Goal: Contribute content

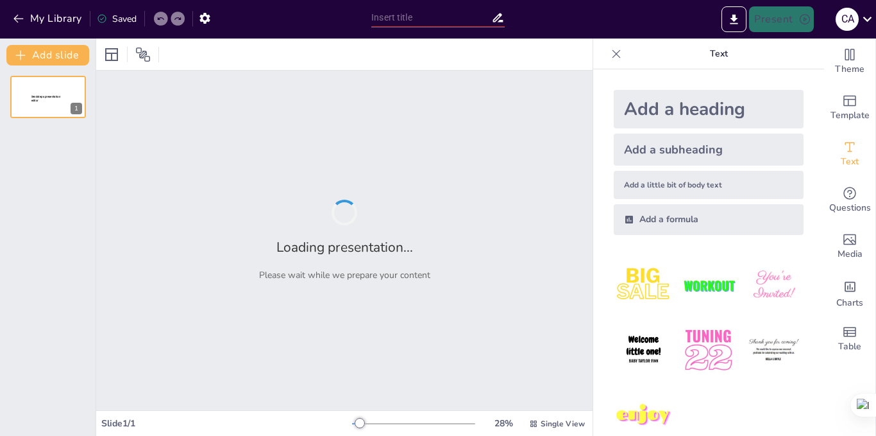
type input "Conexiones Saludables: Estrategias de Comunicación entre Padres y Adolescentes"
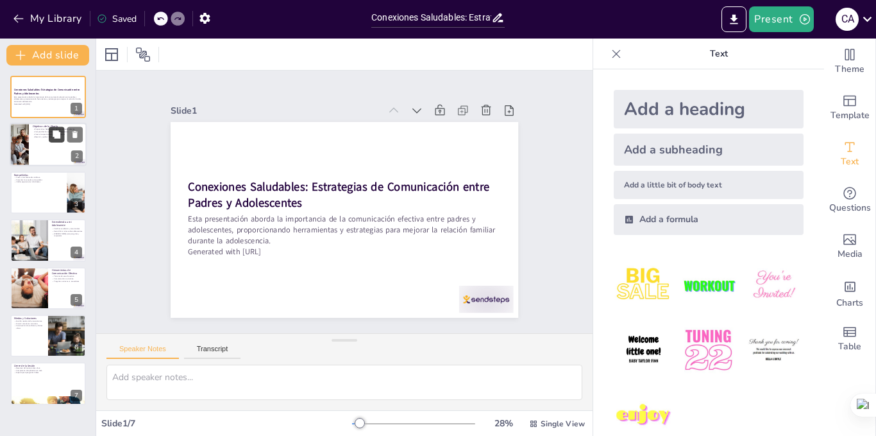
click at [51, 131] on button at bounding box center [56, 134] width 15 height 15
type textarea "Las herramientas de comunicación efectiva son esenciales para que los padres pu…"
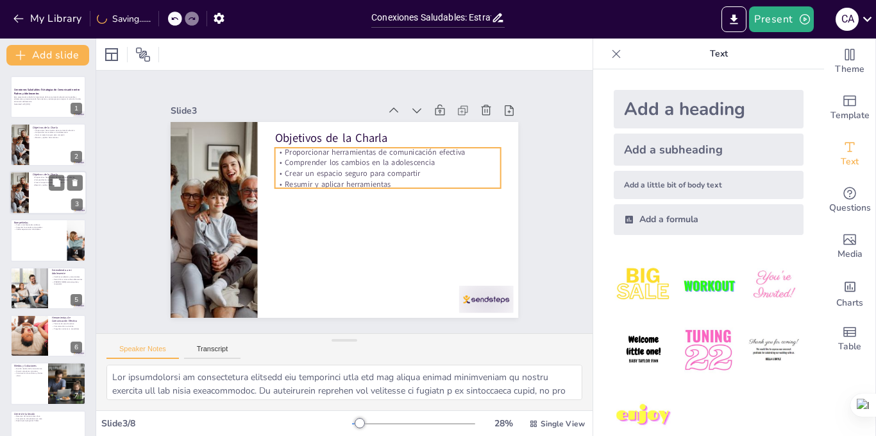
click at [45, 179] on p "Comprender los cambios en la adolescencia" at bounding box center [58, 179] width 50 height 3
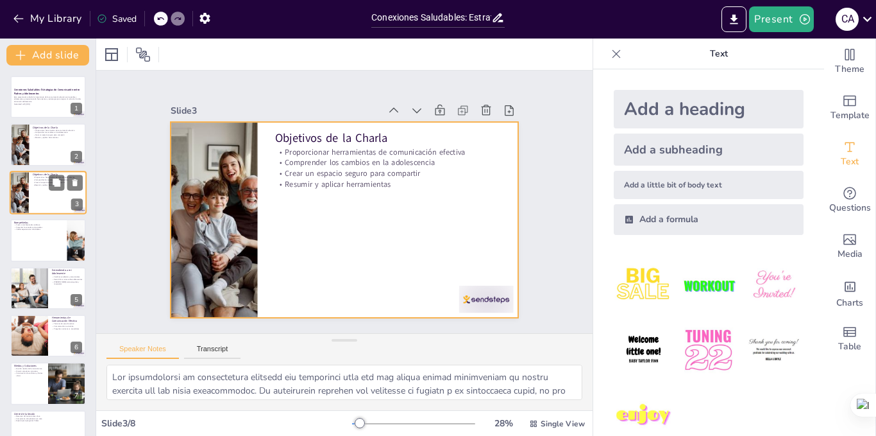
click at [47, 198] on div at bounding box center [48, 193] width 77 height 44
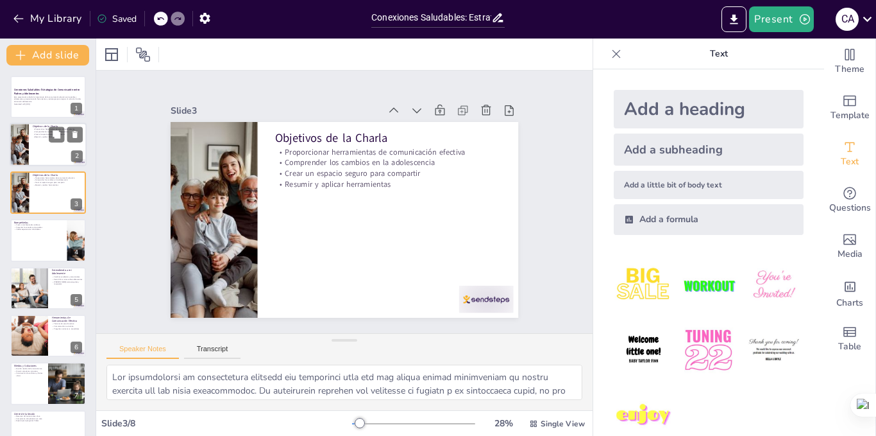
click at [40, 137] on p "Resumir y aplicar herramientas" at bounding box center [58, 136] width 50 height 3
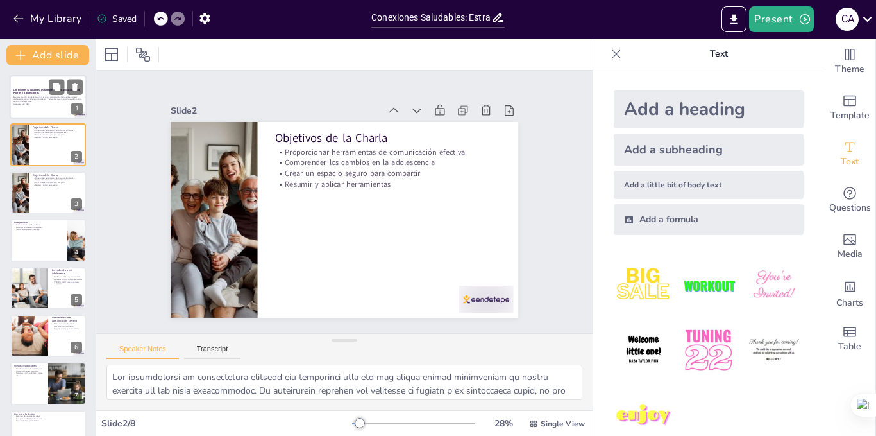
click at [43, 102] on p "Esta presentación aborda la importancia de la comunicación efectiva entre padre…" at bounding box center [47, 99] width 69 height 7
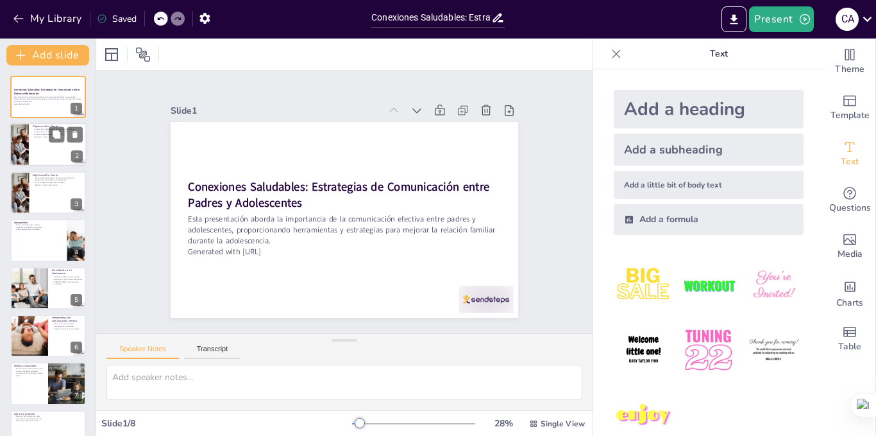
click at [48, 139] on div at bounding box center [48, 145] width 77 height 44
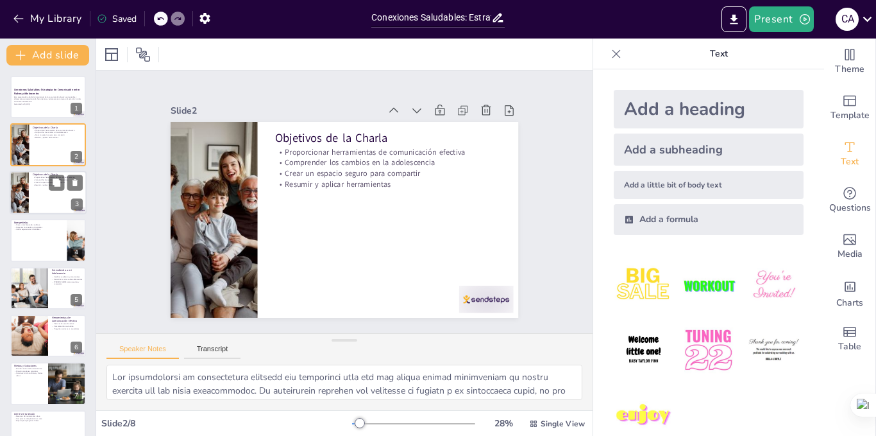
click at [46, 189] on div at bounding box center [48, 193] width 77 height 44
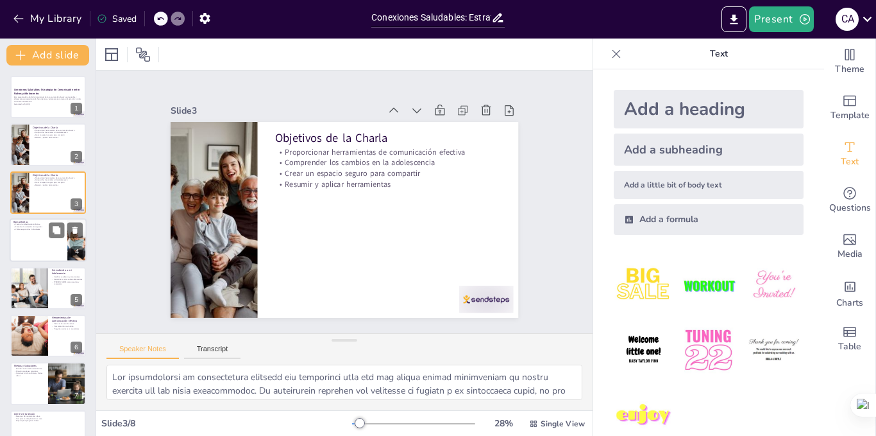
click at [44, 241] on div at bounding box center [48, 240] width 77 height 44
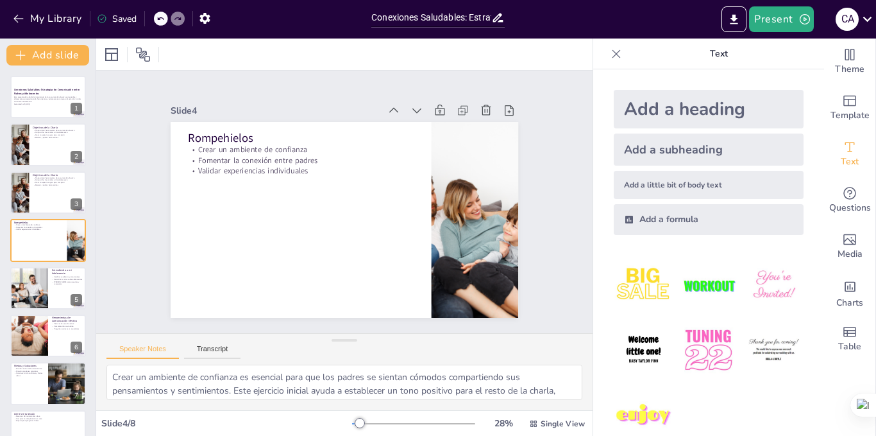
scroll to position [27, 0]
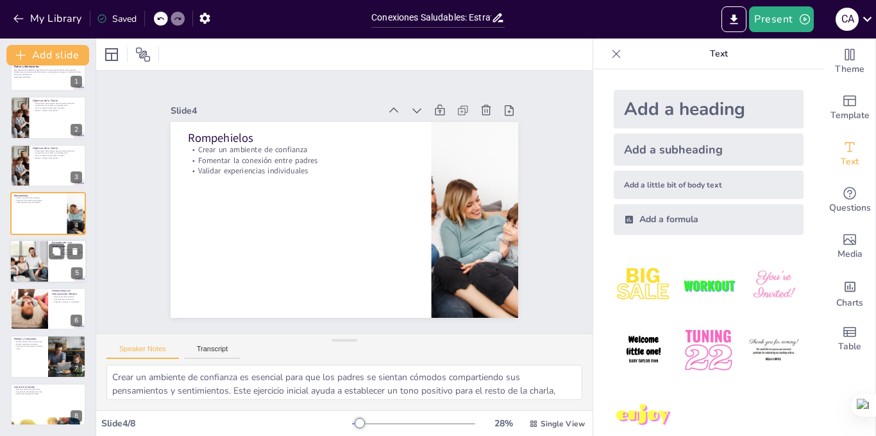
click at [47, 264] on div at bounding box center [28, 261] width 65 height 44
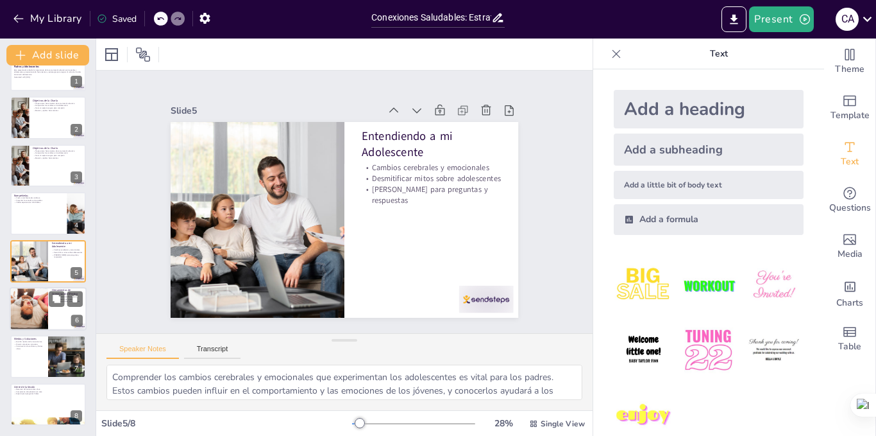
click at [42, 312] on div at bounding box center [29, 309] width 85 height 44
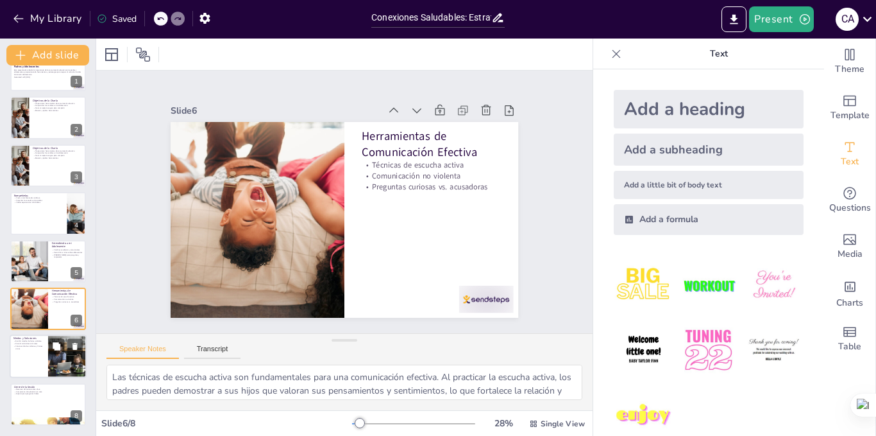
click at [40, 359] on div at bounding box center [48, 357] width 77 height 44
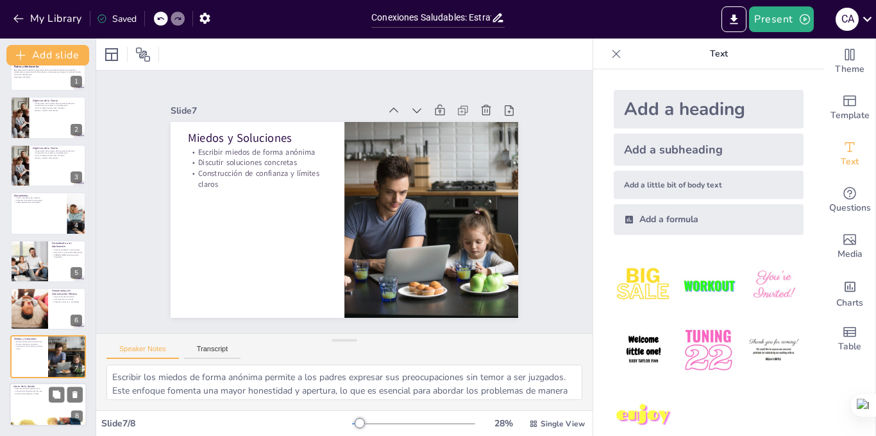
click at [42, 402] on div at bounding box center [48, 404] width 77 height 44
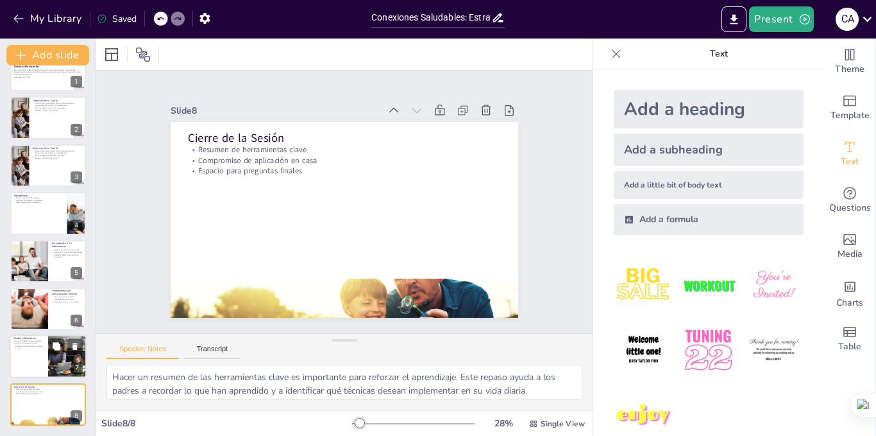
click at [37, 348] on p "Construcción de confianza y límites claros" at bounding box center [28, 347] width 31 height 4
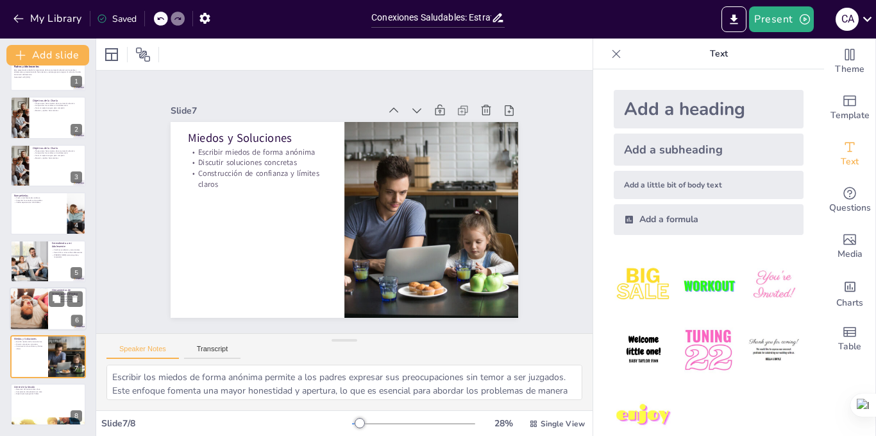
click at [38, 292] on div at bounding box center [29, 309] width 85 height 44
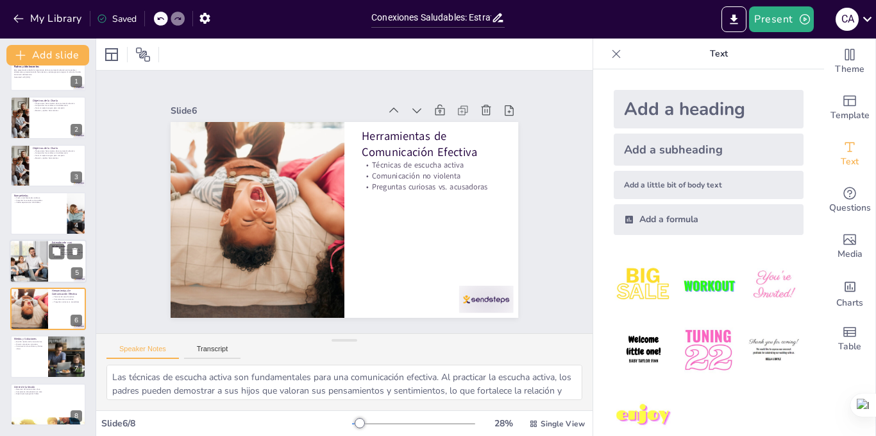
click at [37, 266] on div at bounding box center [28, 261] width 65 height 44
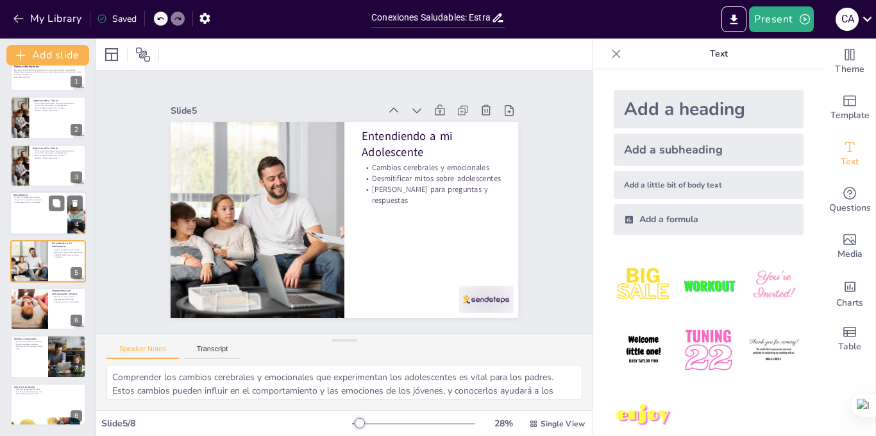
click at [36, 211] on div at bounding box center [48, 213] width 77 height 44
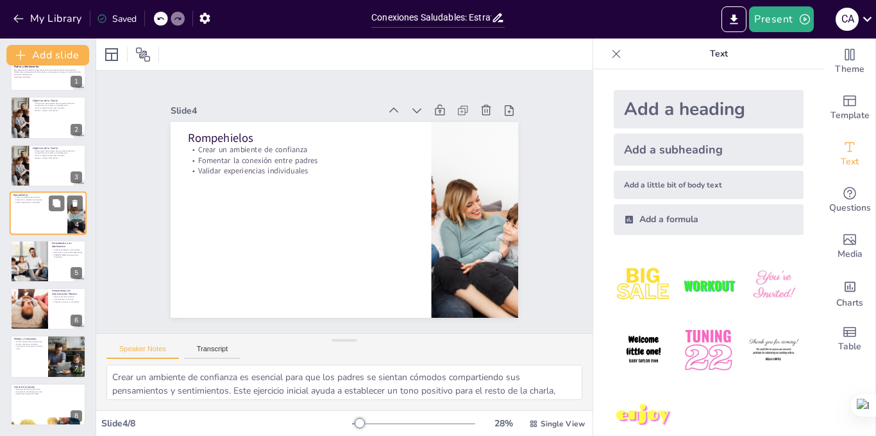
scroll to position [0, 0]
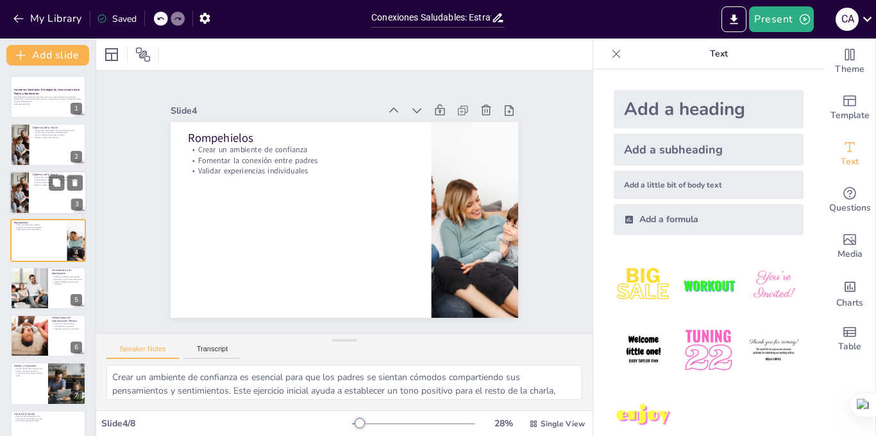
click at [33, 187] on div at bounding box center [48, 193] width 77 height 44
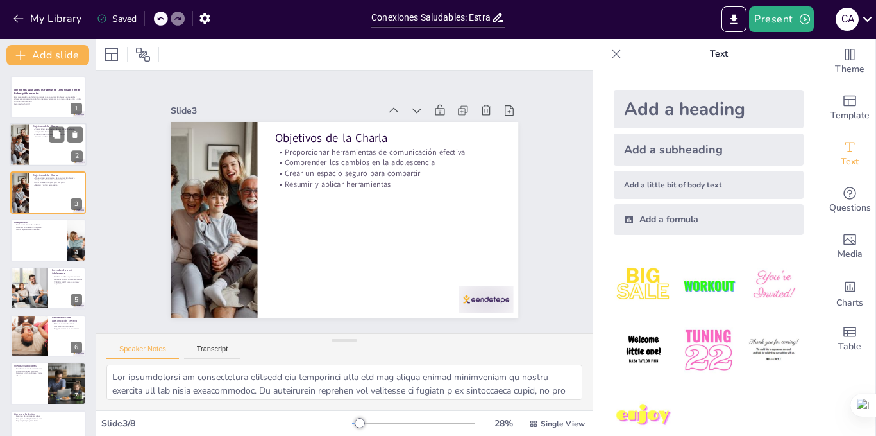
click at [33, 156] on div at bounding box center [48, 145] width 77 height 44
click at [36, 185] on p "Resumir y aplicar herramientas" at bounding box center [58, 184] width 50 height 3
click at [36, 241] on div at bounding box center [48, 240] width 77 height 44
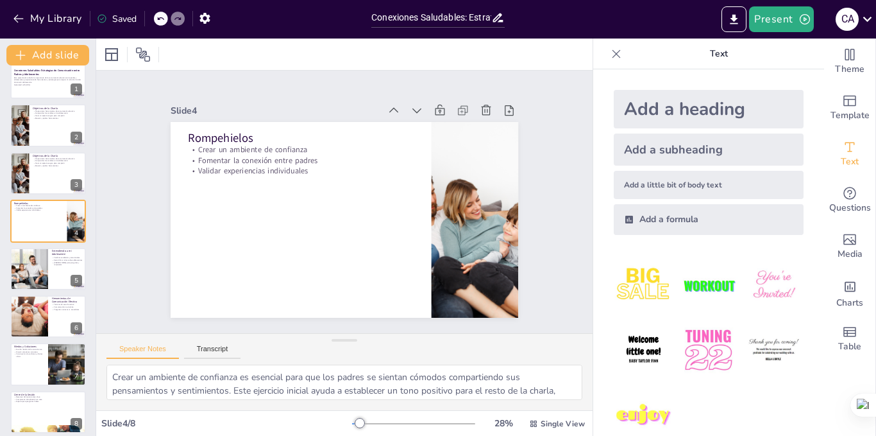
scroll to position [22, 0]
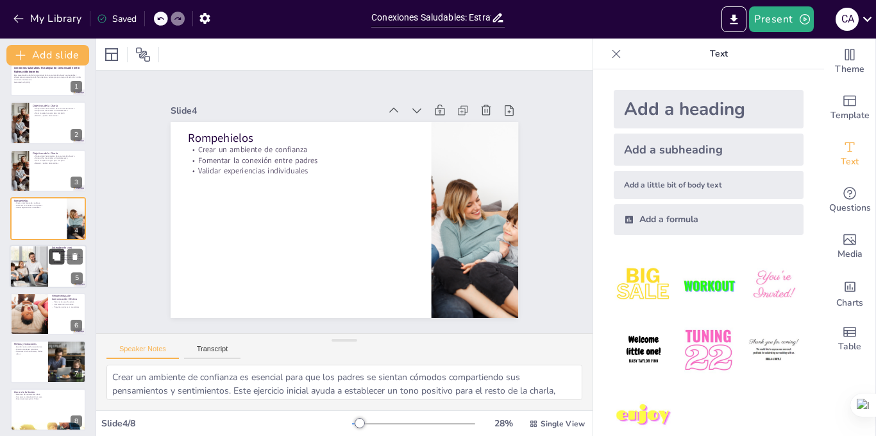
click at [54, 262] on button at bounding box center [56, 255] width 15 height 15
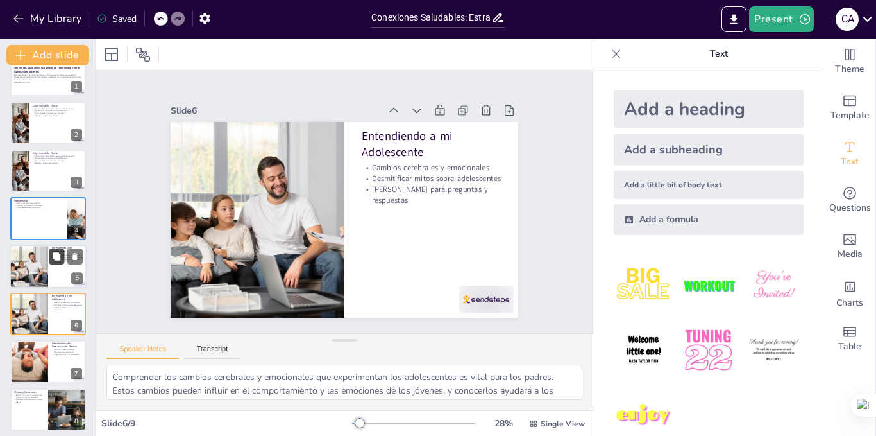
scroll to position [74, 0]
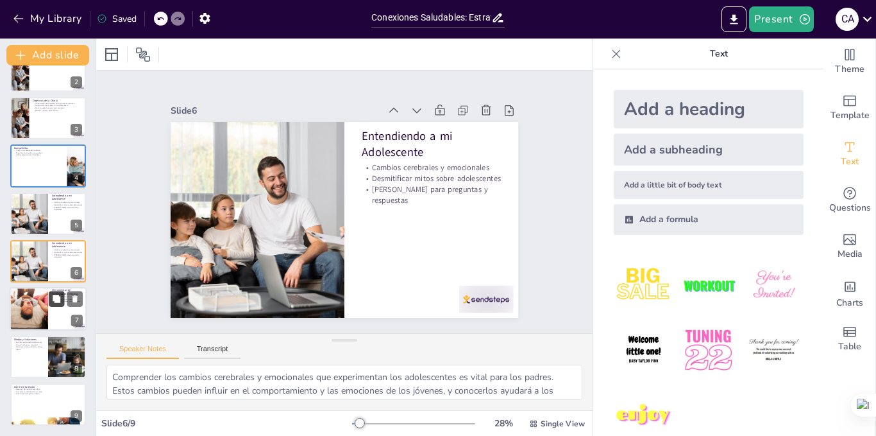
click at [54, 300] on icon at bounding box center [57, 298] width 8 height 8
type textarea "Las técnicas de escucha activa son fundamentales para una comunicación efectiva…"
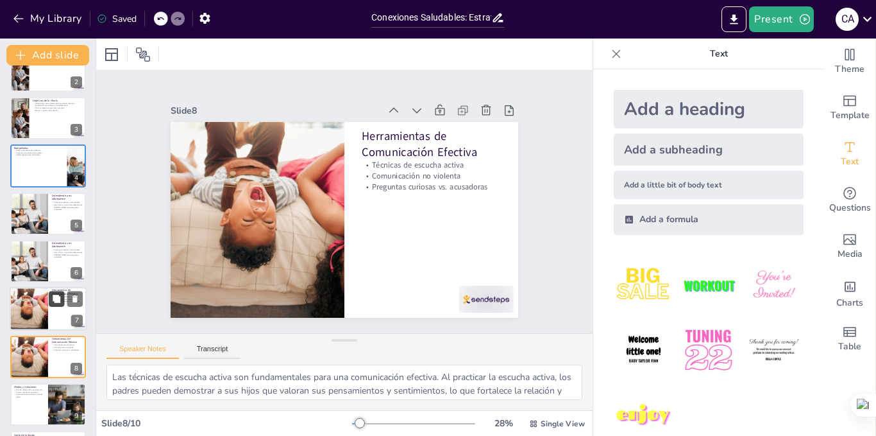
scroll to position [123, 0]
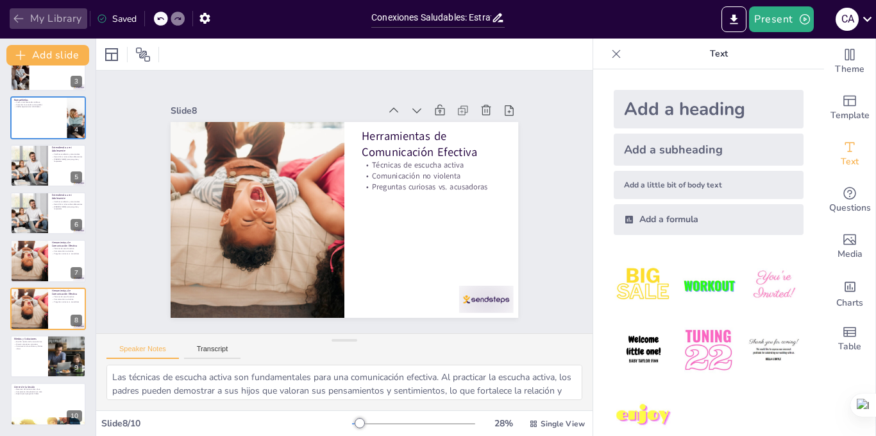
click at [24, 17] on icon "button" at bounding box center [18, 18] width 13 height 13
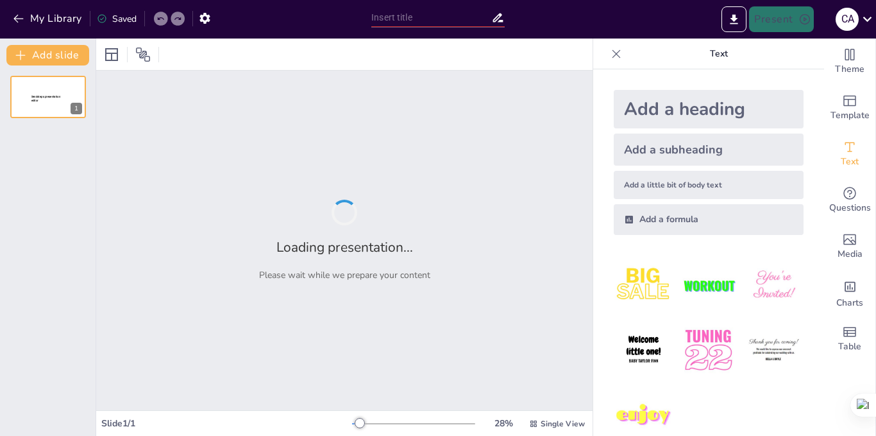
type input "Estrategias de Comunicación para Padres y Adolescentes"
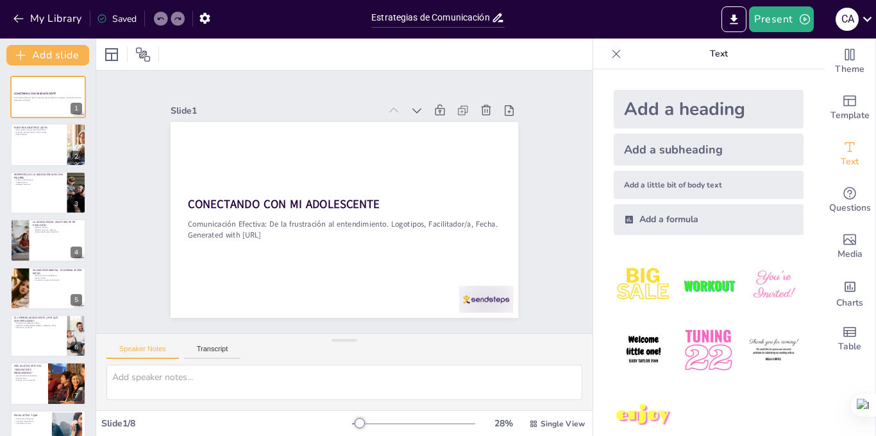
click at [643, 297] on img at bounding box center [644, 285] width 60 height 60
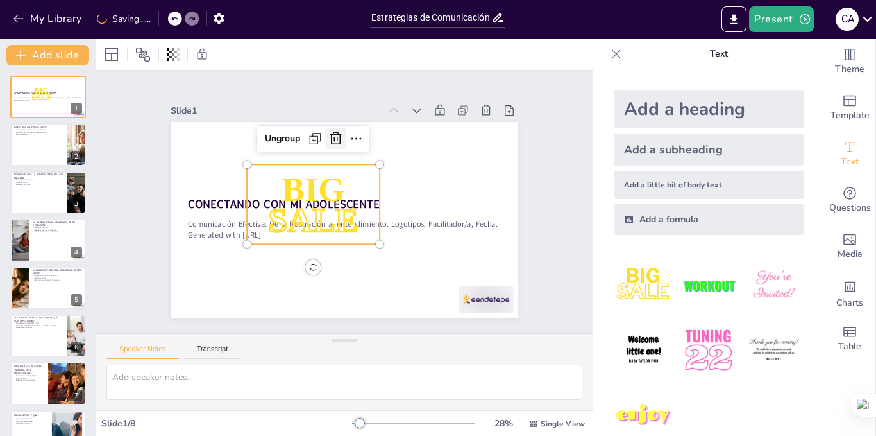
click at [307, 149] on icon at bounding box center [296, 160] width 22 height 22
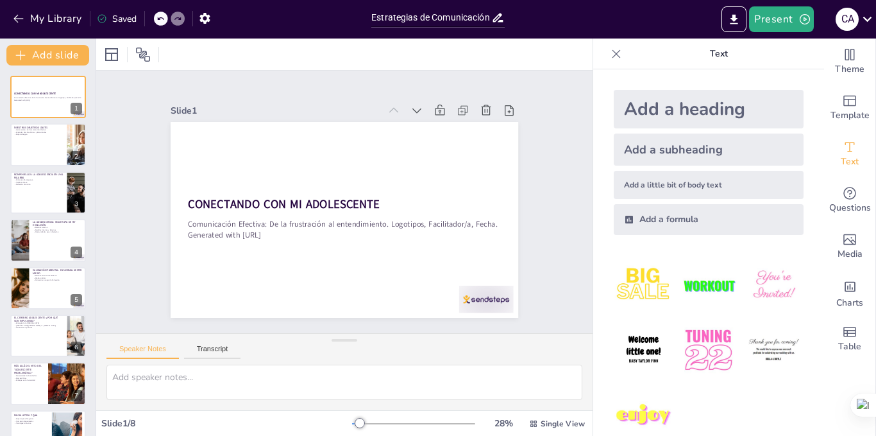
scroll to position [27, 0]
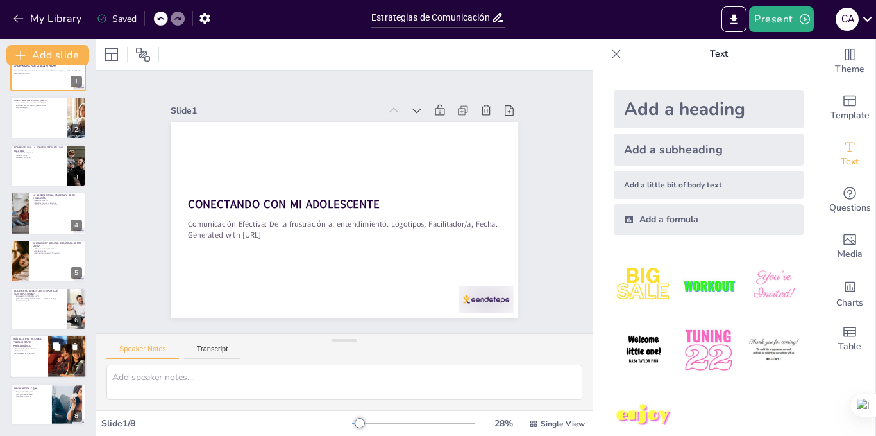
click at [45, 351] on div at bounding box center [48, 357] width 77 height 44
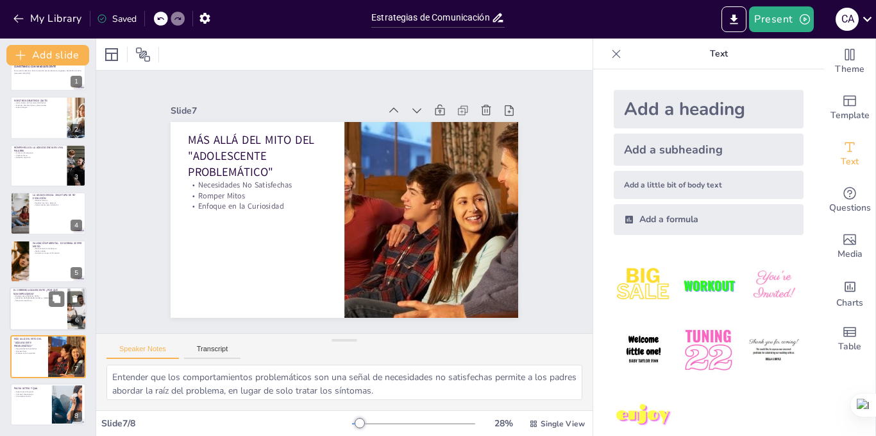
click at [47, 316] on div at bounding box center [48, 309] width 77 height 44
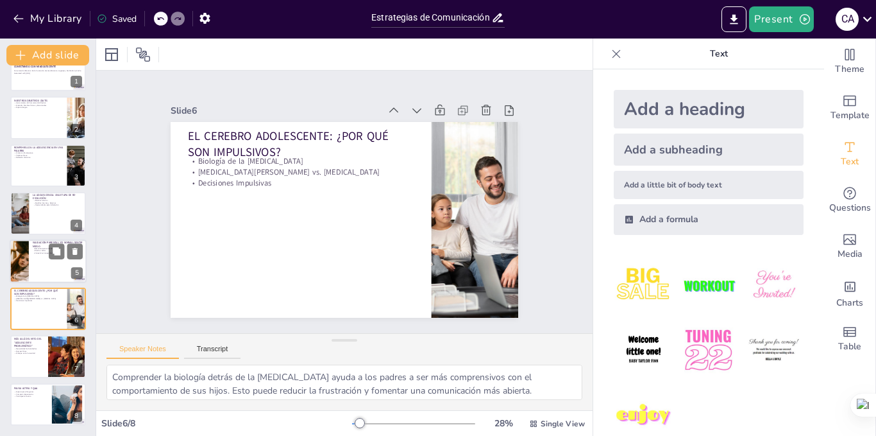
click at [47, 265] on div at bounding box center [48, 261] width 77 height 44
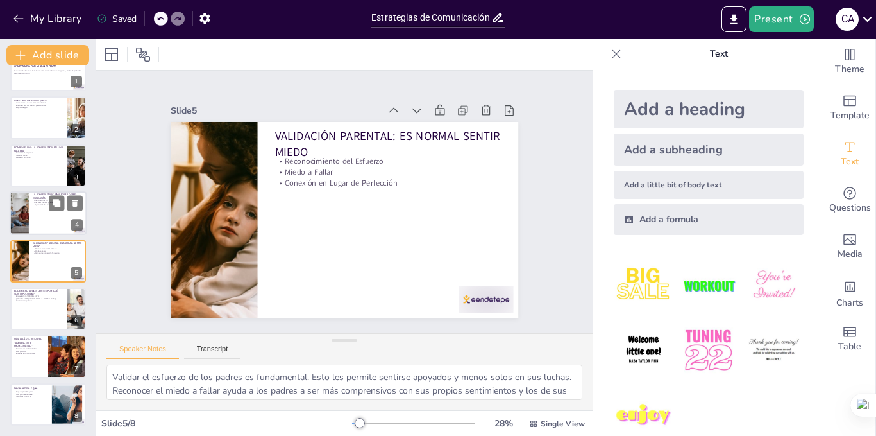
click at [49, 214] on div at bounding box center [48, 213] width 77 height 44
type textarea "La adolescencia implica cambios significativos en la identidad y en las relacio…"
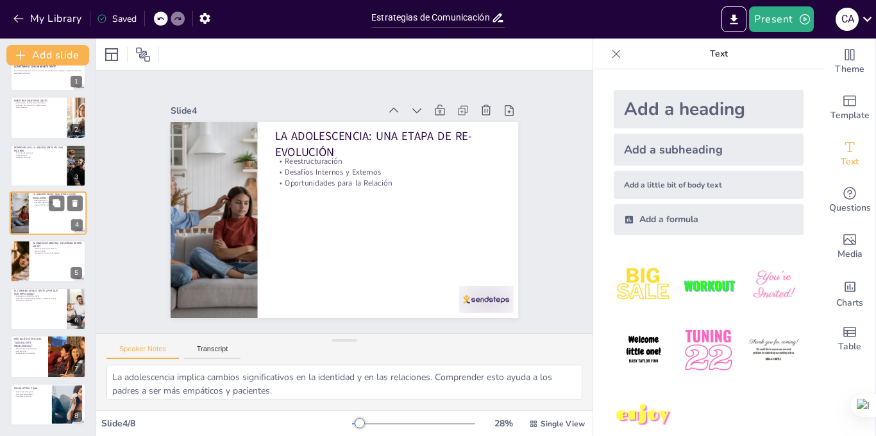
scroll to position [0, 0]
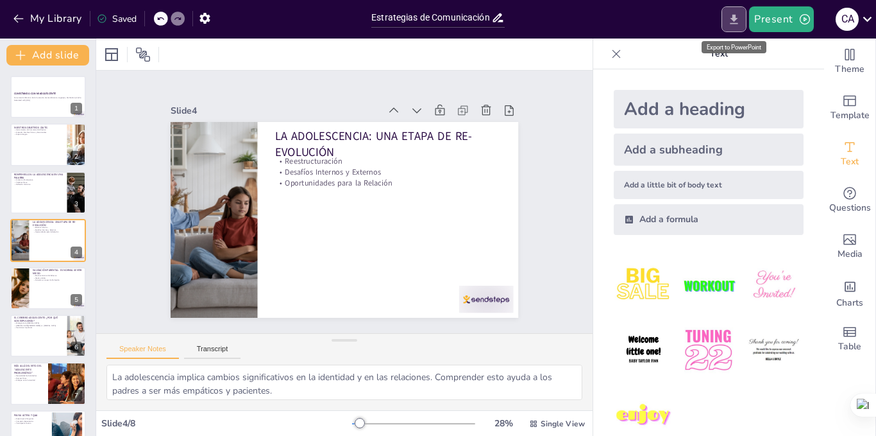
click at [731, 26] on icon "Export to PowerPoint" at bounding box center [733, 19] width 13 height 13
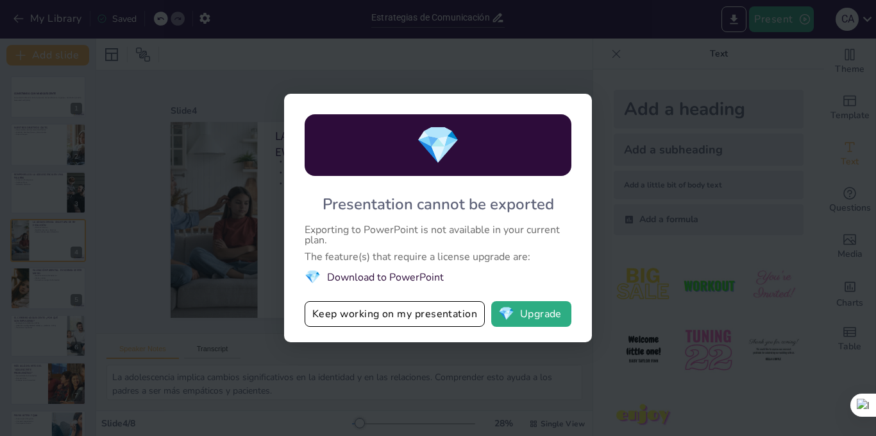
click at [618, 79] on div "💎 Presentation cannot be exported Exporting to PowerPoint is not available in y…" at bounding box center [438, 218] width 876 height 436
click at [482, 52] on div "💎 Presentation cannot be exported Exporting to PowerPoint is not available in y…" at bounding box center [438, 218] width 876 height 436
click at [423, 305] on button "Keep working on my presentation" at bounding box center [395, 314] width 180 height 26
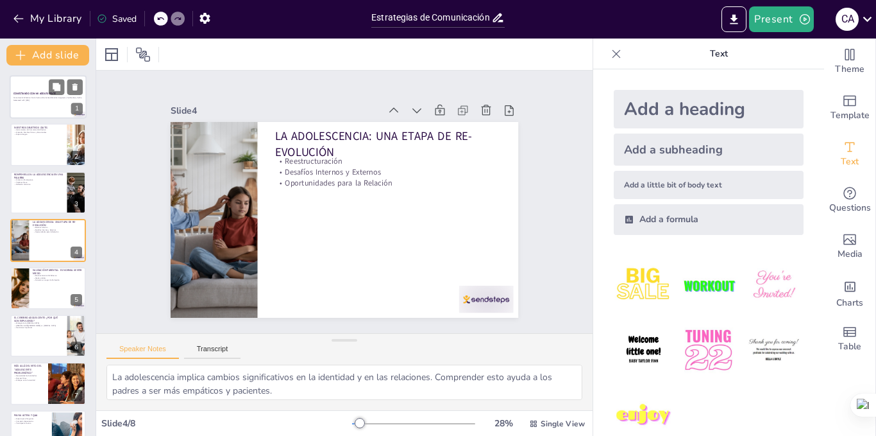
click at [26, 90] on div at bounding box center [48, 97] width 77 height 44
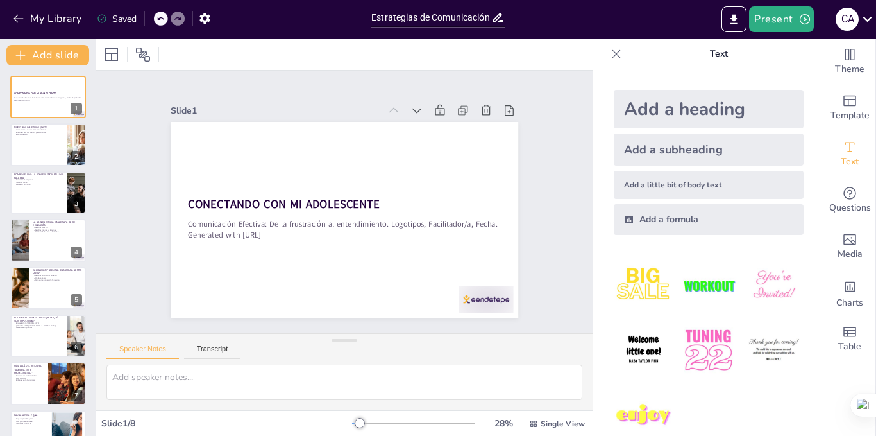
click at [0, 152] on div "CONECTANDO CON MI ADOLESCENTE Comunicación Efectiva: De la frustración al enten…" at bounding box center [48, 264] width 96 height 377
click at [29, 147] on div at bounding box center [48, 145] width 77 height 44
type textarea "Es fundamental que los padres cuenten con herramientas prácticas que les ayuden…"
